Goal: Task Accomplishment & Management: Complete application form

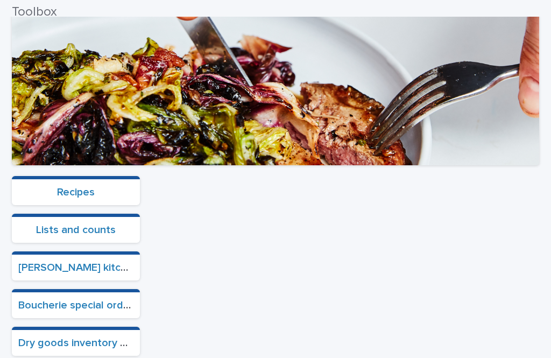
scroll to position [236, 0]
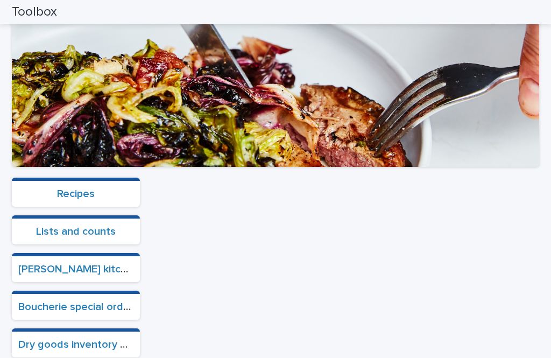
click at [118, 301] on link "Boucherie special orders" at bounding box center [78, 306] width 120 height 11
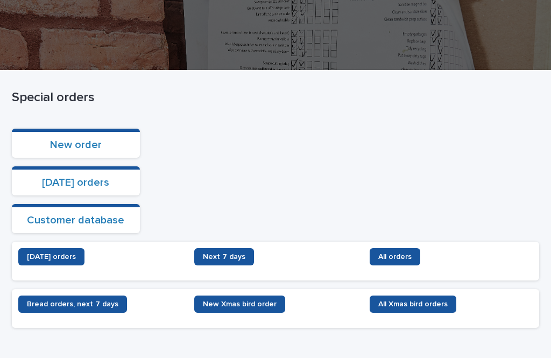
scroll to position [125, 0]
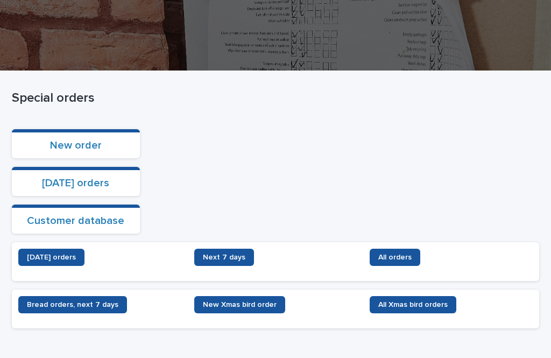
click at [205, 253] on span "Next 7 days" at bounding box center [224, 257] width 42 height 8
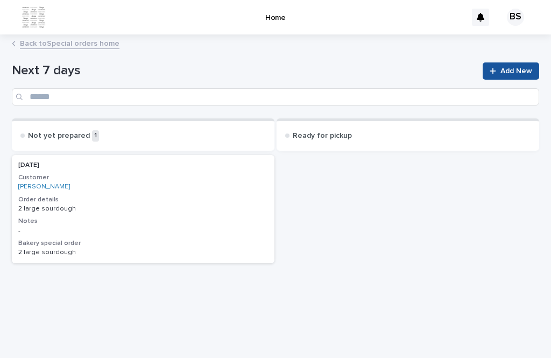
click at [522, 67] on span "Add New" at bounding box center [516, 71] width 32 height 8
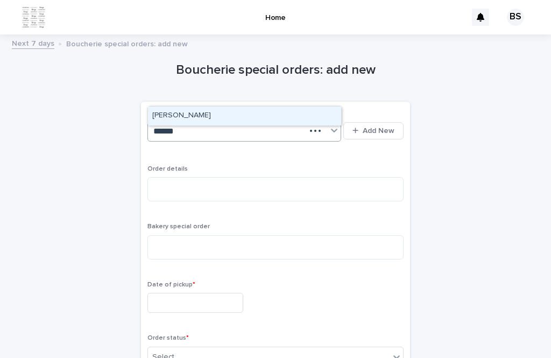
click at [262, 106] on div "[PERSON_NAME]" at bounding box center [244, 115] width 193 height 19
type input "******"
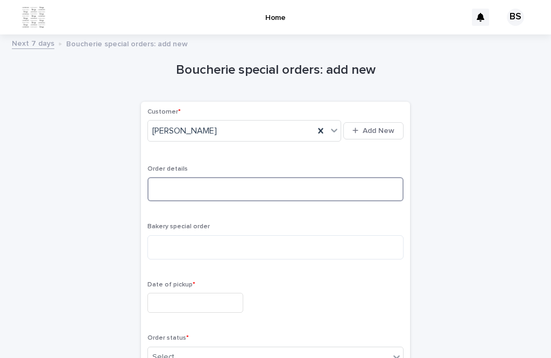
click at [291, 177] on textarea at bounding box center [275, 189] width 256 height 24
type textarea "********"
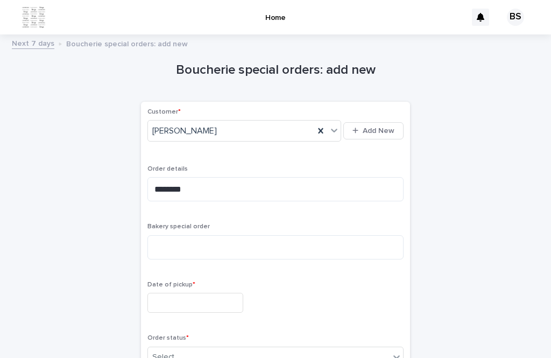
click at [193, 293] on input "text" at bounding box center [195, 303] width 96 height 20
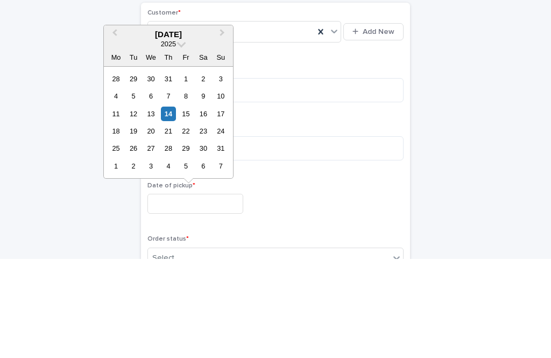
click at [136, 223] on div "19" at bounding box center [133, 230] width 15 height 15
type input "*********"
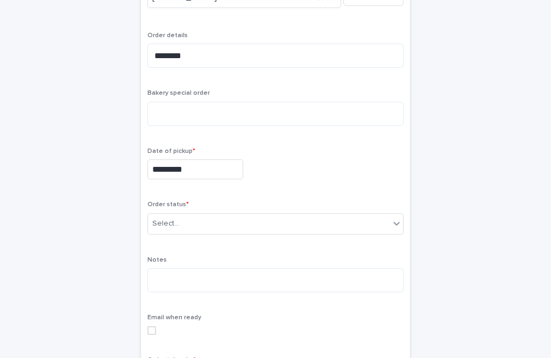
scroll to position [134, 0]
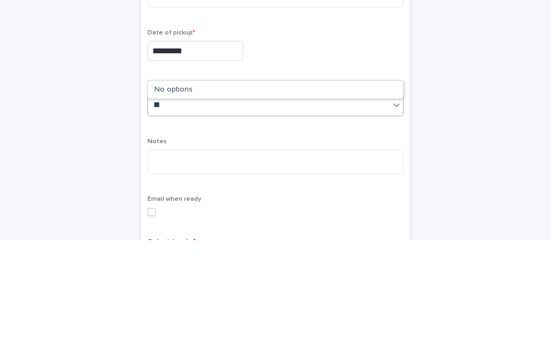
type input "*"
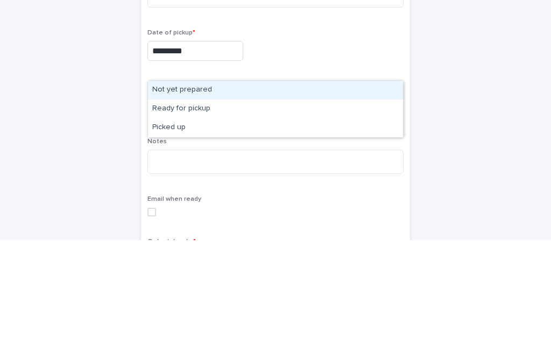
click at [280, 198] on div "Not yet prepared" at bounding box center [275, 207] width 255 height 19
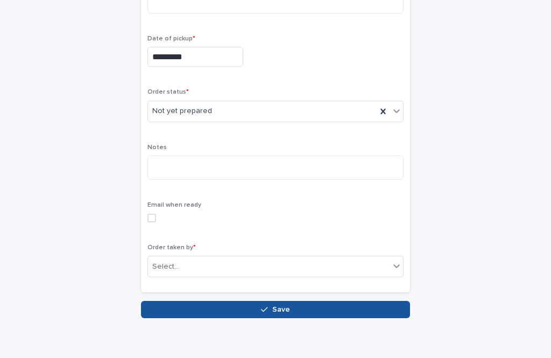
scroll to position [245, 0]
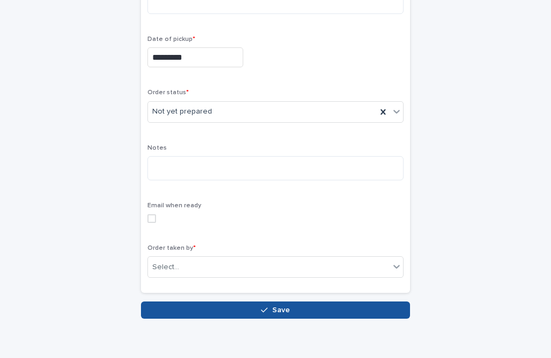
click at [329, 244] on div "Order taken by * Select..." at bounding box center [275, 265] width 256 height 42
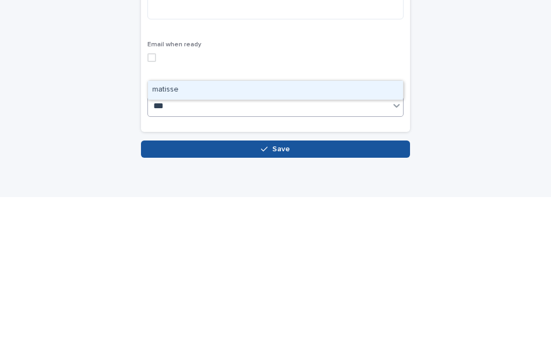
click at [243, 241] on div "matisse" at bounding box center [275, 250] width 255 height 19
type input "***"
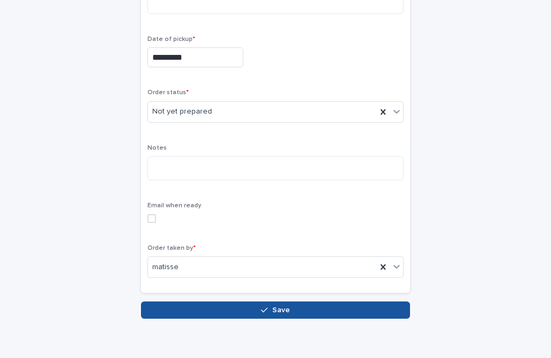
click at [401, 289] on div "Loading... Saving… Loading... Saving… Boucherie special orders: add new Loading…" at bounding box center [275, 71] width 538 height 550
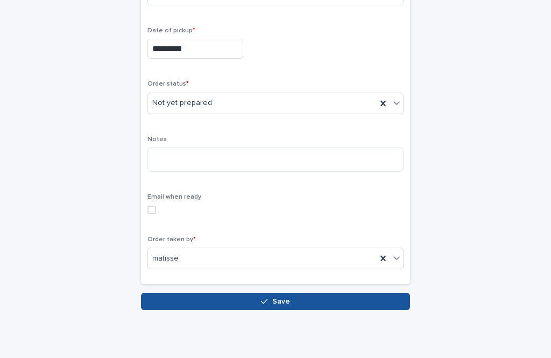
scroll to position [253, 0]
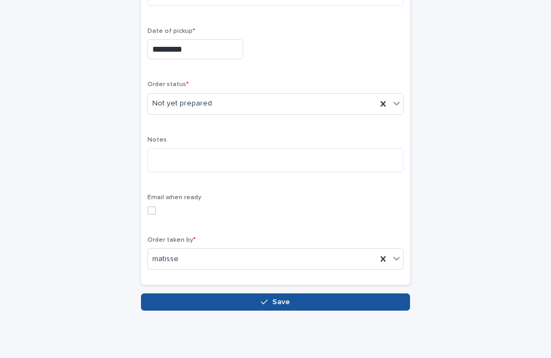
click at [404, 293] on button "Save" at bounding box center [275, 301] width 269 height 17
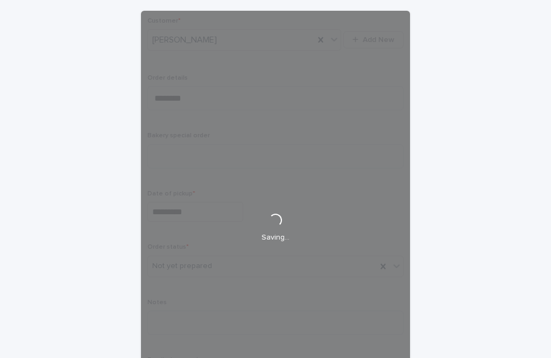
scroll to position [47, 0]
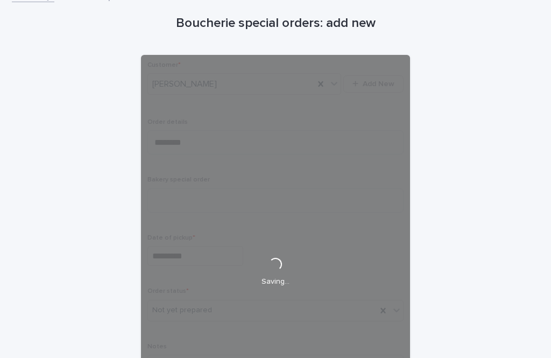
click at [510, 137] on div "Boucherie special orders: add new Loading... Saving… Loading... Saving… Loading…" at bounding box center [275, 255] width 527 height 523
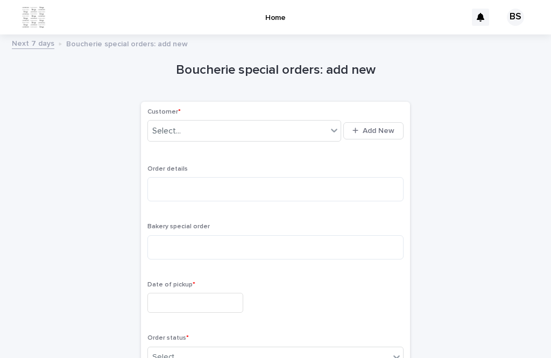
click at [28, 37] on link "Next 7 days" at bounding box center [33, 43] width 42 height 12
